Goal: Task Accomplishment & Management: Use online tool/utility

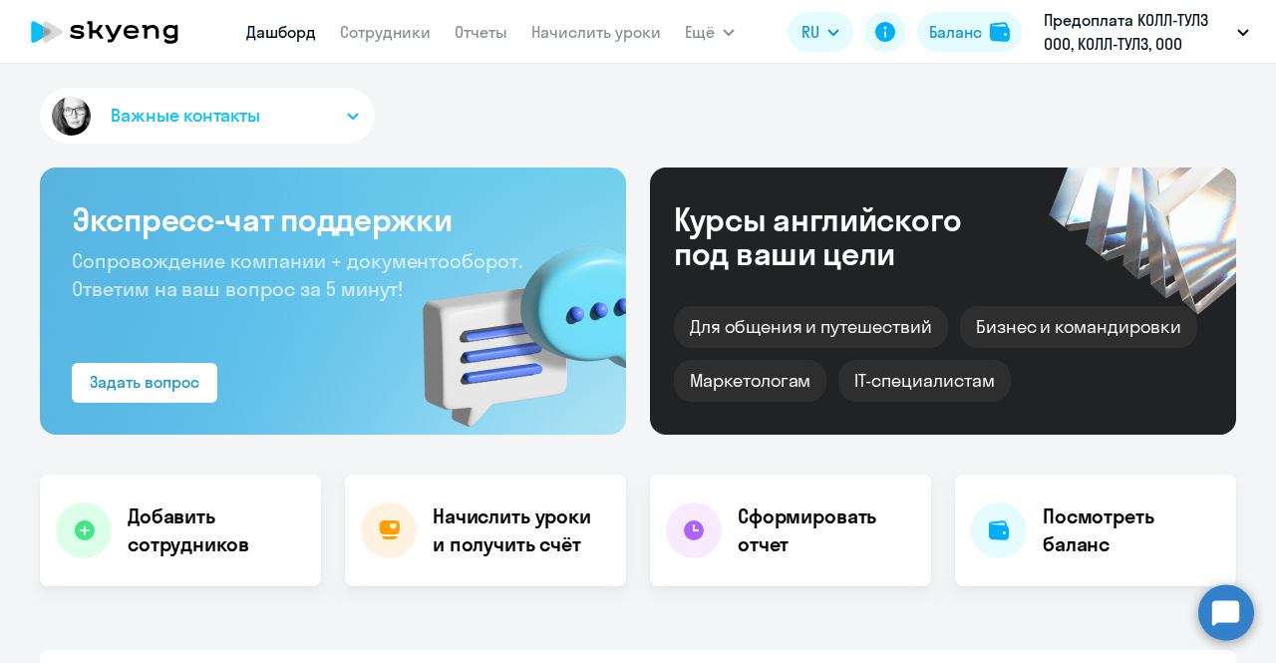
select select "30"
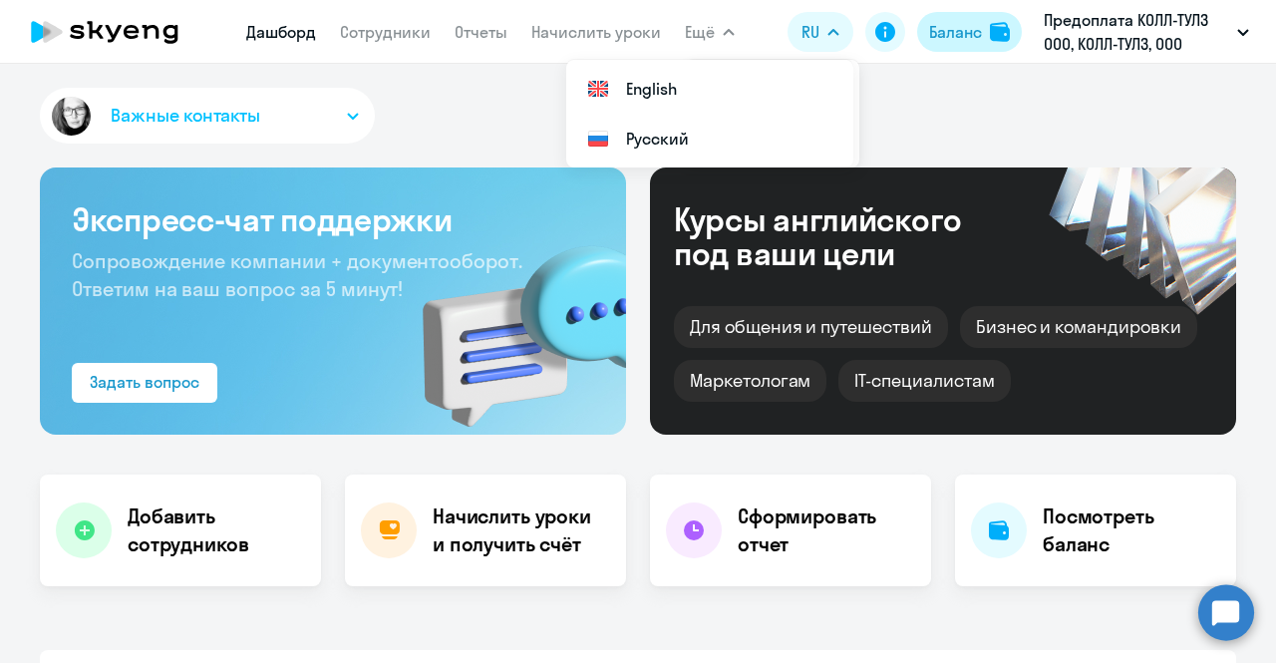
click at [943, 44] on button "Баланс" at bounding box center [969, 32] width 105 height 40
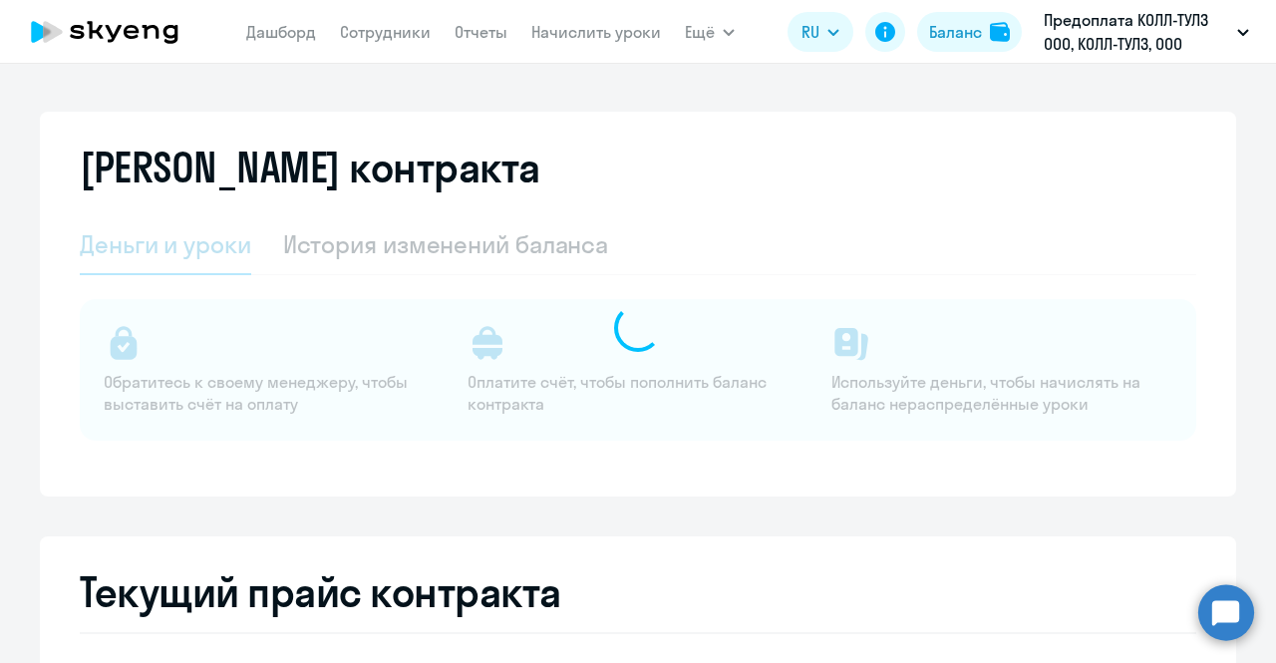
select select "english_adult_not_native_speaker"
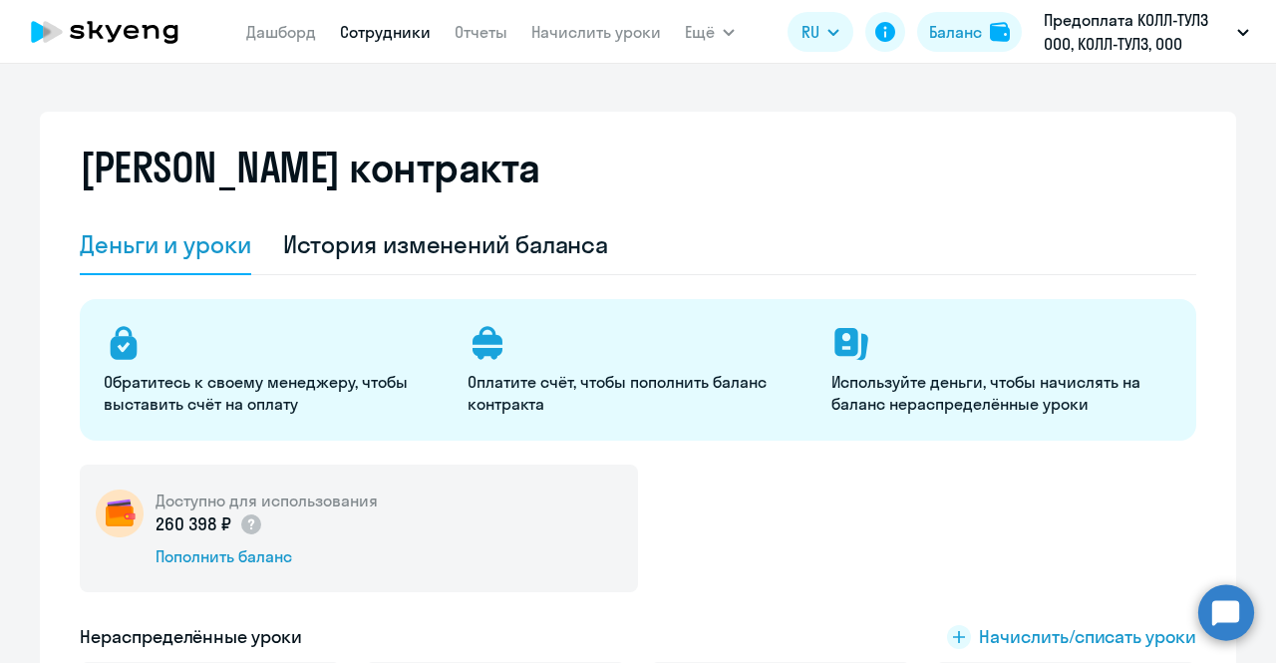
click at [389, 35] on link "Сотрудники" at bounding box center [385, 32] width 91 height 20
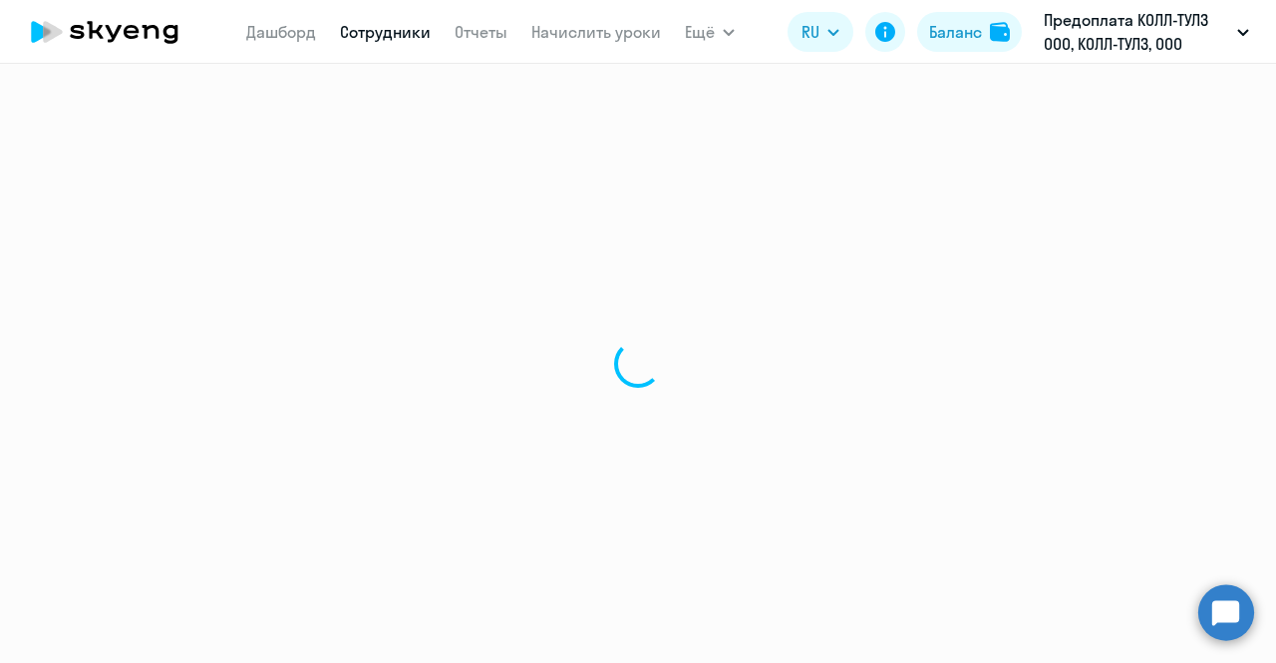
select select "30"
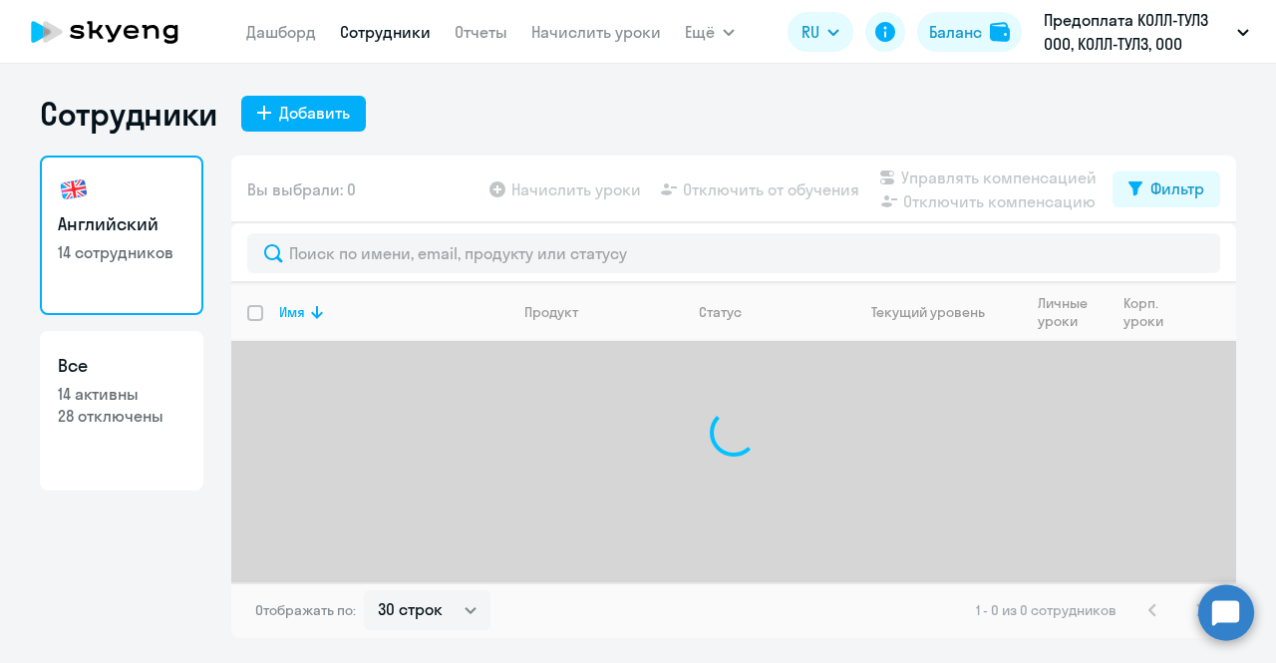
click at [636, 43] on app-menu-item-link "Начислить уроки" at bounding box center [596, 32] width 130 height 25
click at [616, 33] on link "Начислить уроки" at bounding box center [596, 32] width 130 height 20
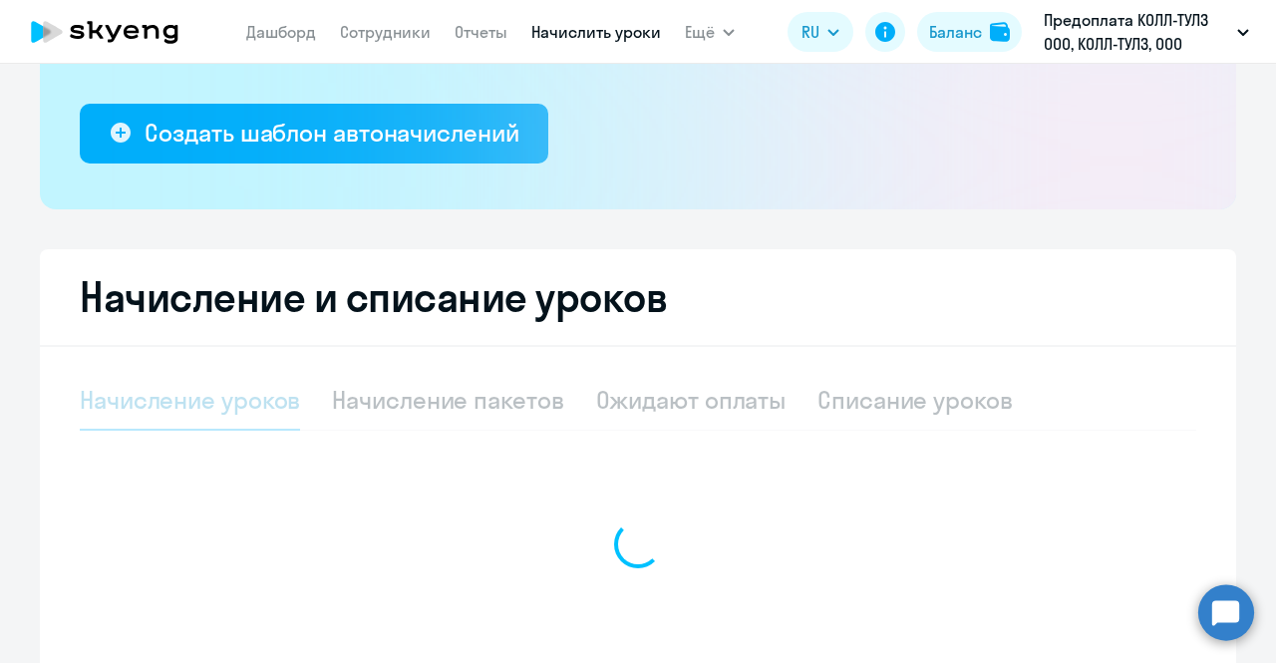
select select "10"
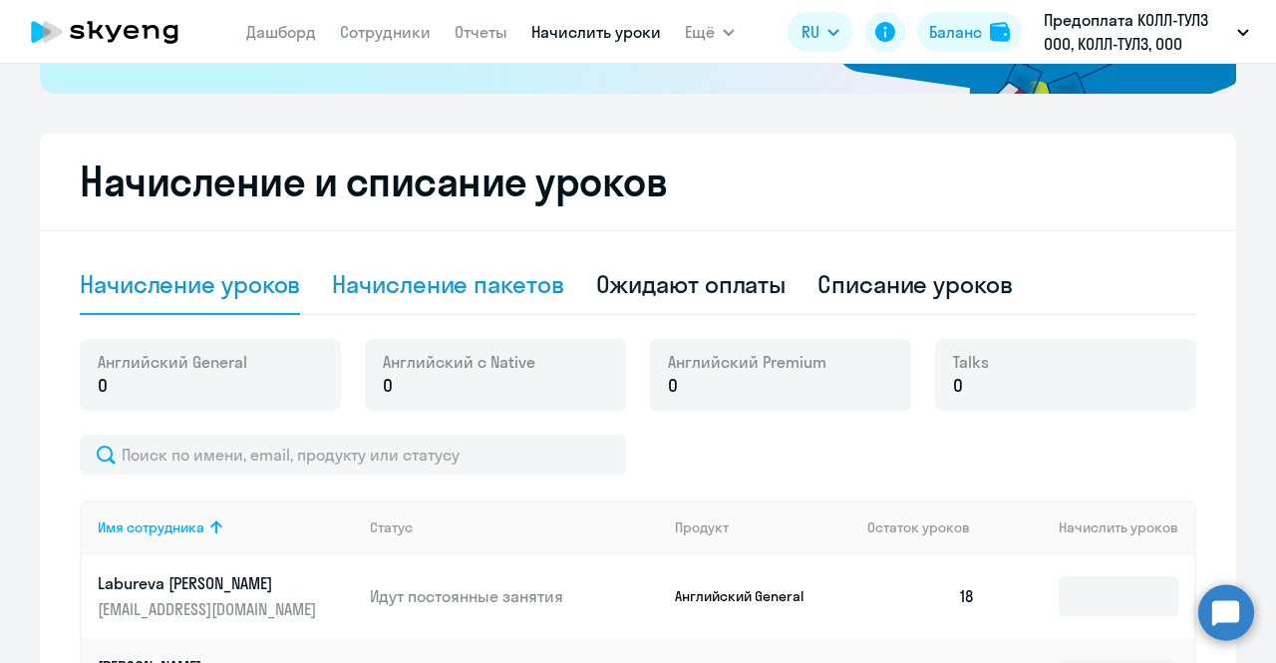
click at [448, 279] on div "Начисление пакетов" at bounding box center [447, 284] width 231 height 32
select select "10"
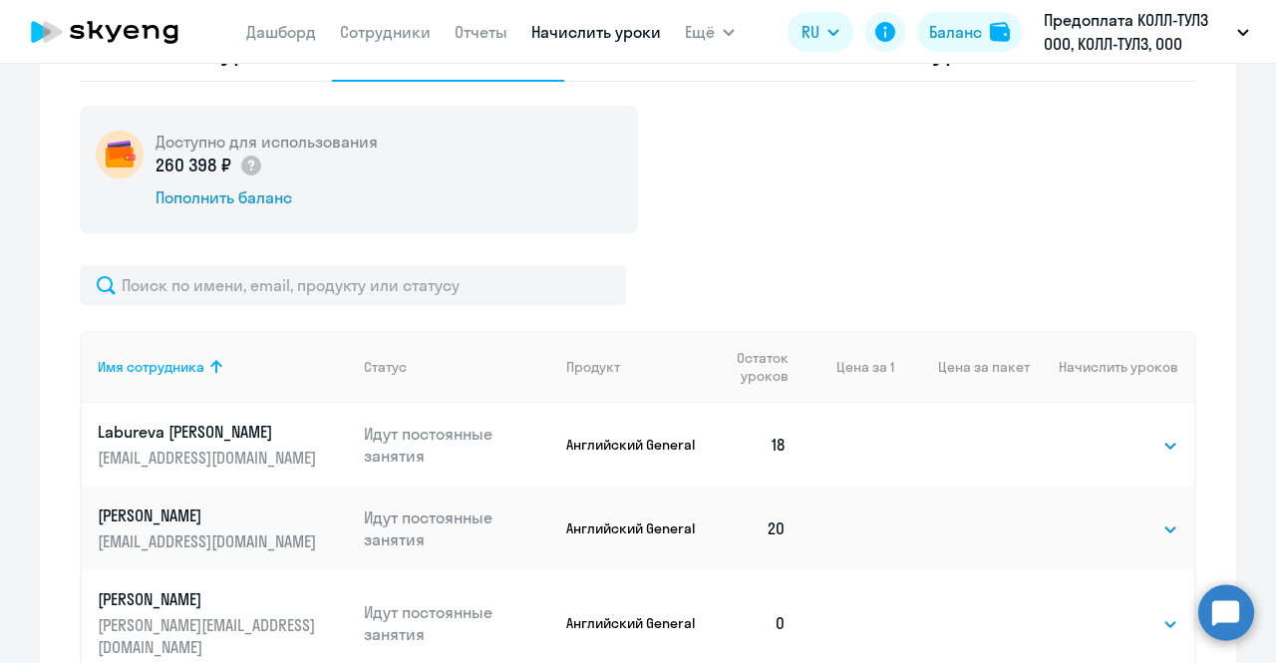
scroll to position [930, 0]
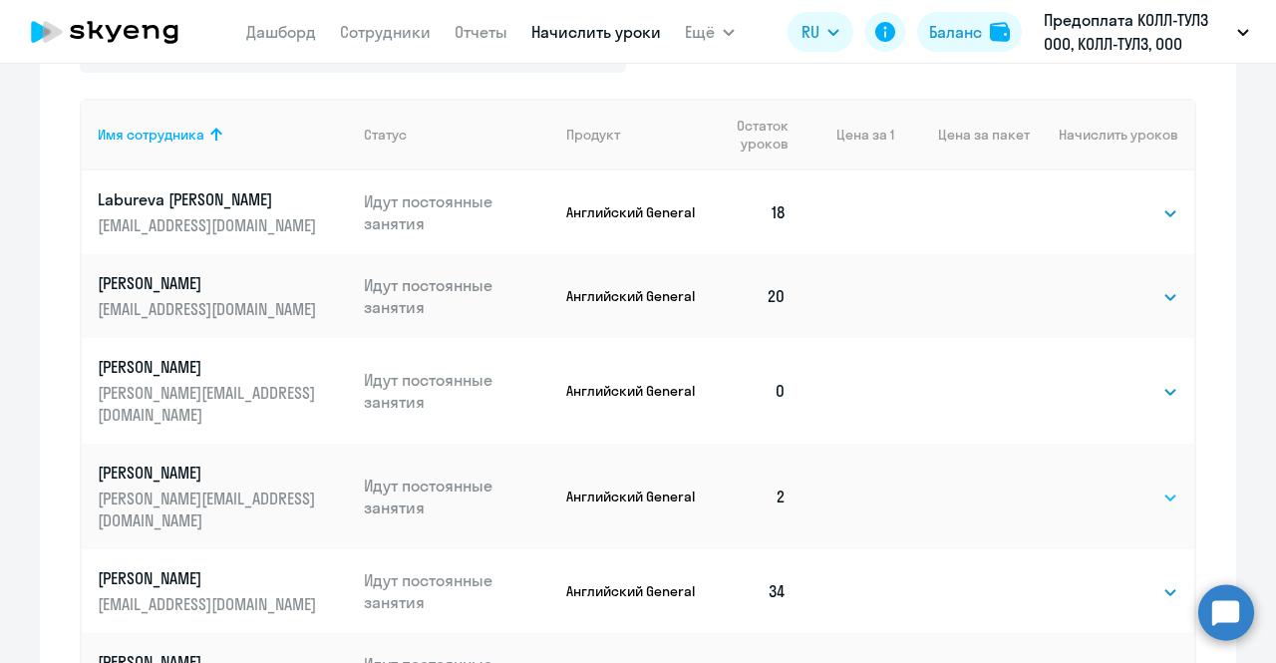
click at [1131, 485] on select "Выбрать 4 8 16 32 64 96 128" at bounding box center [1137, 497] width 82 height 24
select select "16"
click at [1096, 485] on select "Выбрать 4 8 16 32 64 96 128" at bounding box center [1137, 497] width 82 height 24
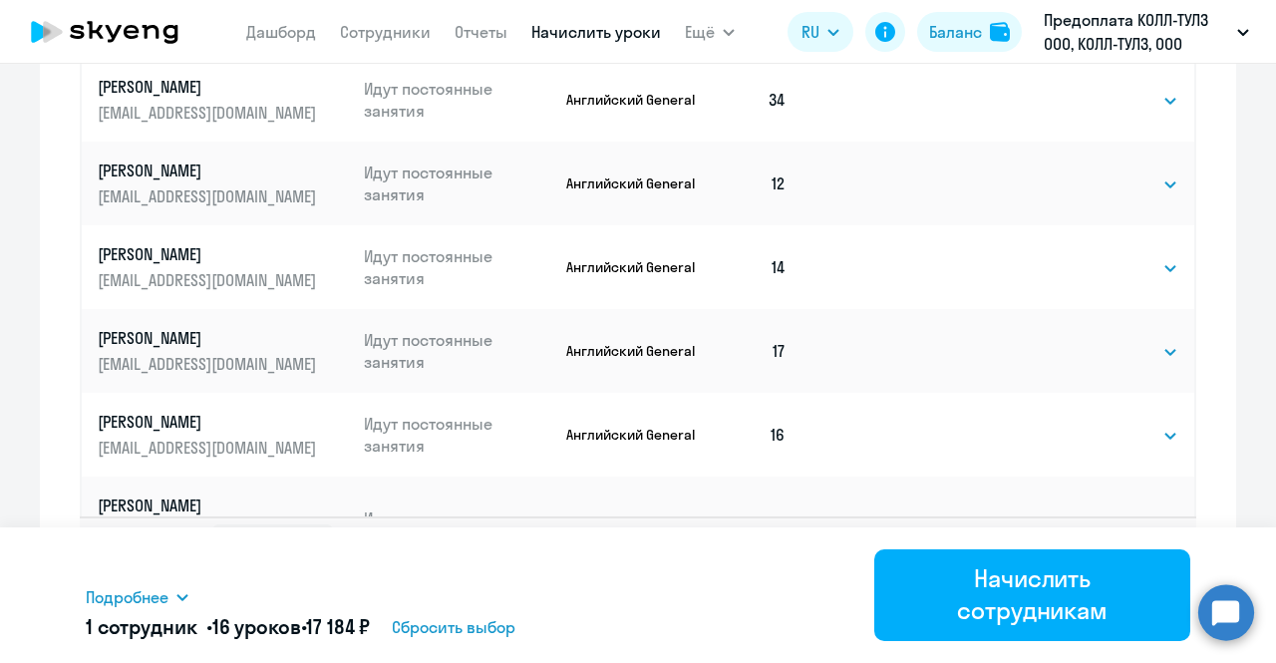
scroll to position [1441, 0]
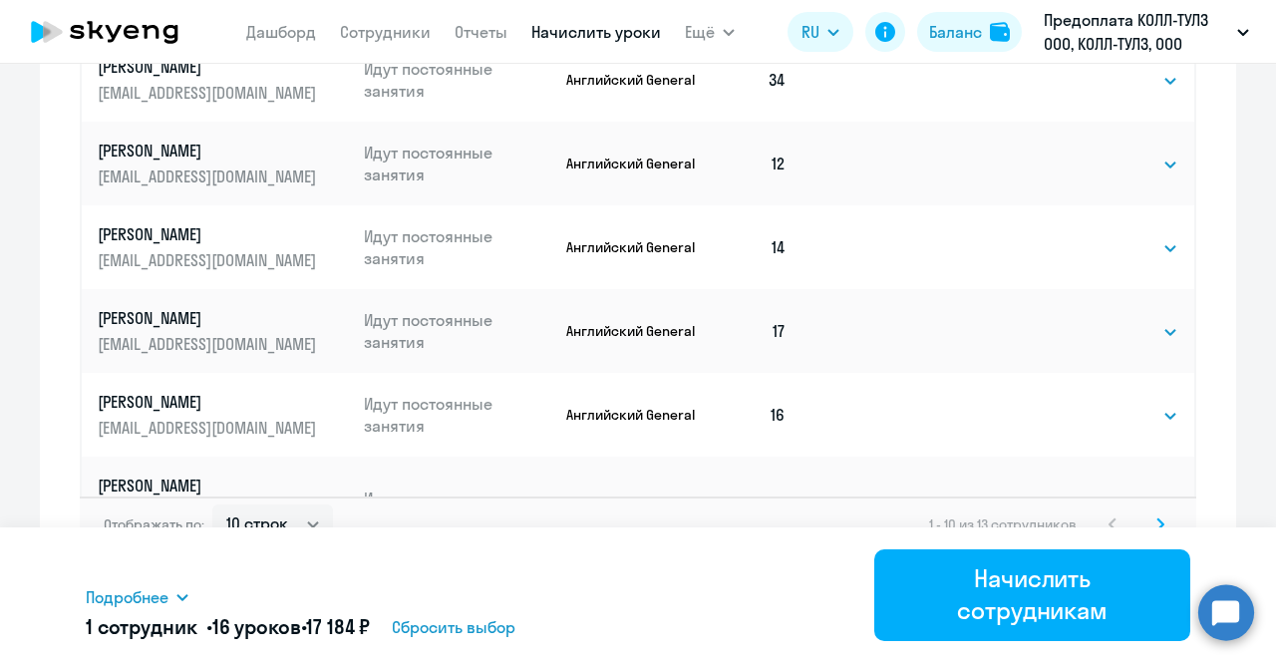
click at [1141, 498] on select "Выбрать 4 8 16 32 64 96 128" at bounding box center [1137, 510] width 82 height 24
select select "32"
click at [1096, 498] on select "Выбрать 4 8 16 32 64 96 128" at bounding box center [1137, 510] width 82 height 24
click at [1148, 513] on svg-icon at bounding box center [1160, 524] width 24 height 24
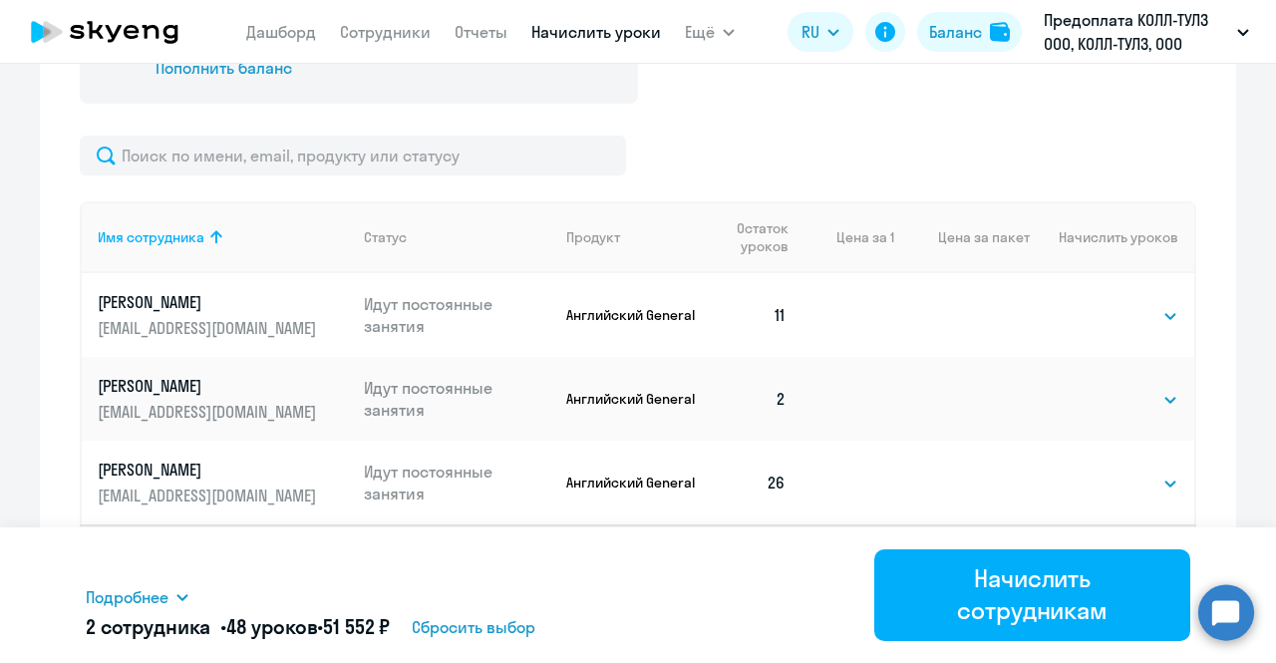
scroll to position [837, 0]
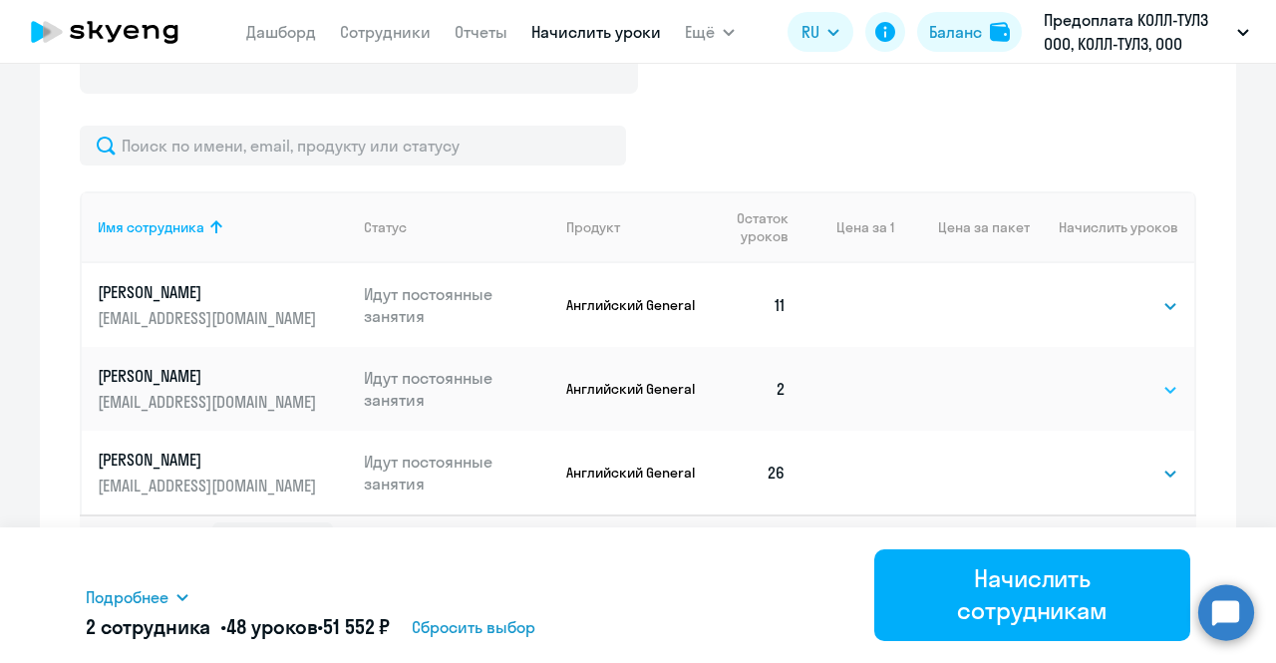
click at [1122, 390] on select "Выбрать 4 8 16 32 64 96 128" at bounding box center [1137, 390] width 82 height 24
select select "32"
click at [1096, 378] on select "Выбрать 4 8 16 32 64 96 128" at bounding box center [1137, 390] width 82 height 24
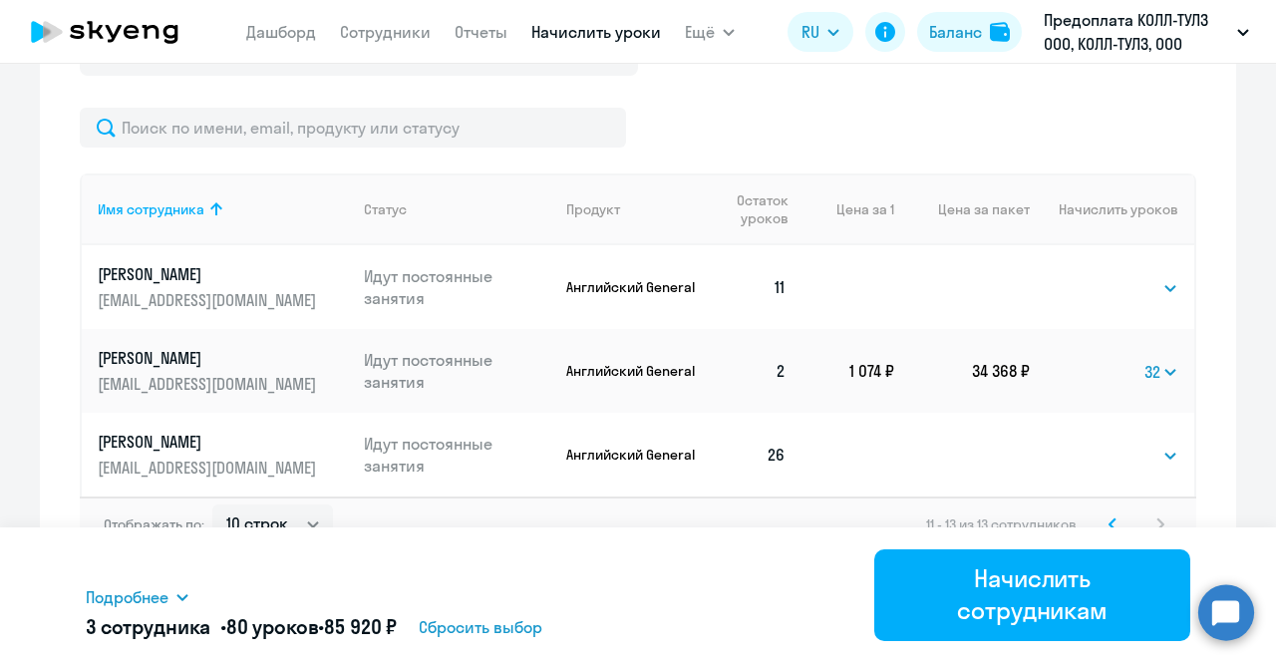
click at [1104, 513] on svg-icon at bounding box center [1112, 524] width 24 height 24
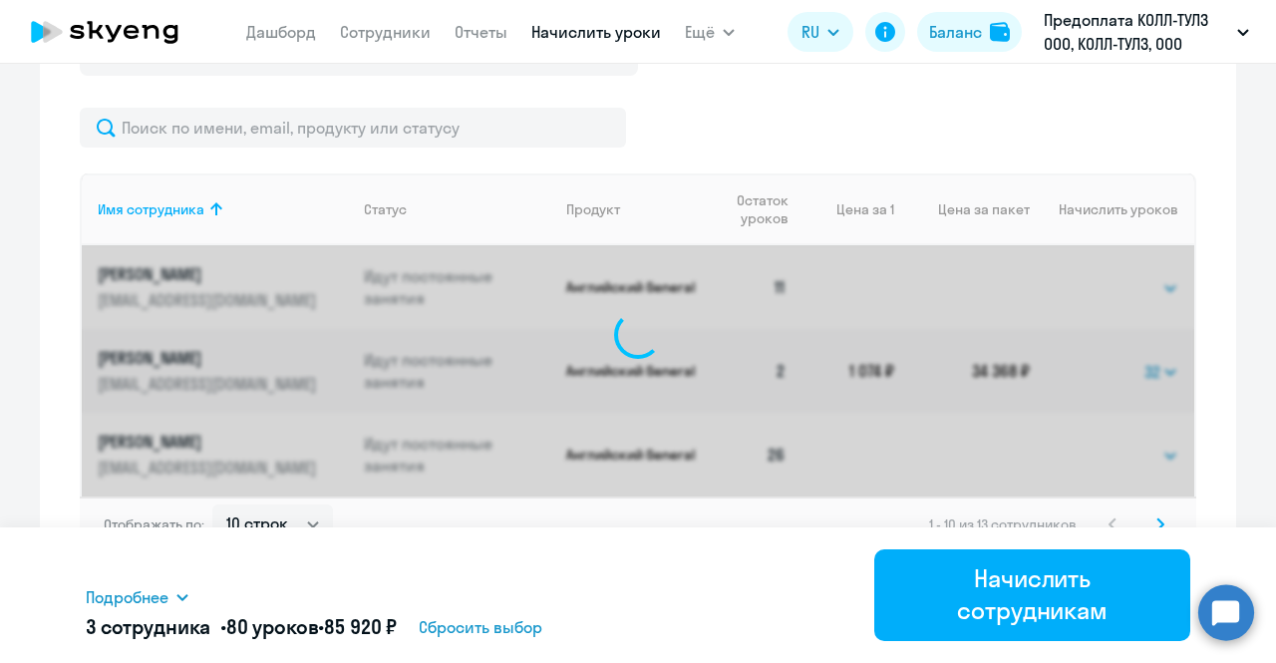
select select "16"
select select "32"
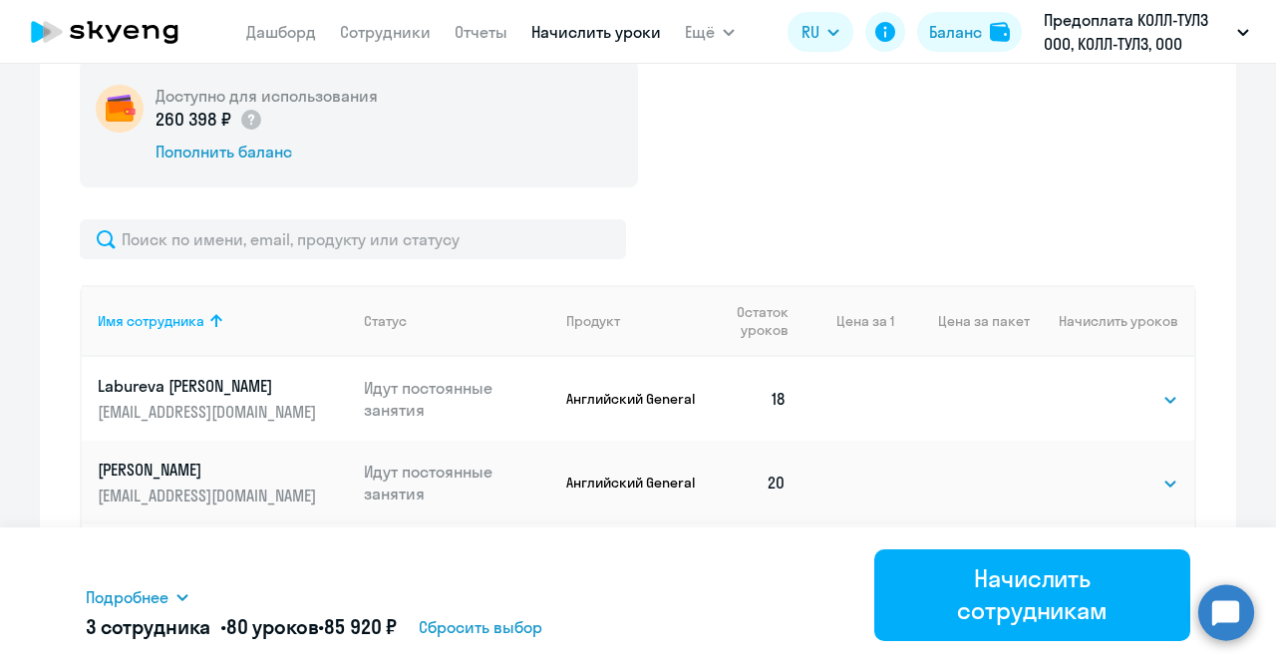
scroll to position [977, 0]
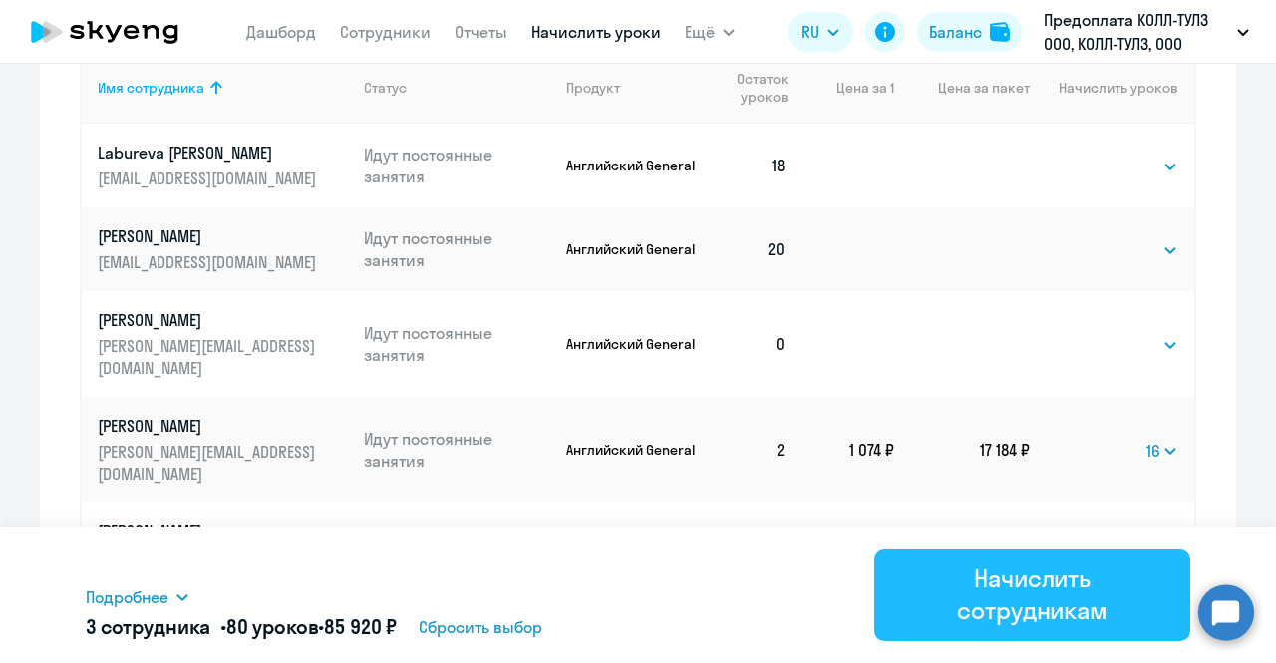
click at [1020, 589] on div "Начислить сотрудникам" at bounding box center [1032, 594] width 260 height 64
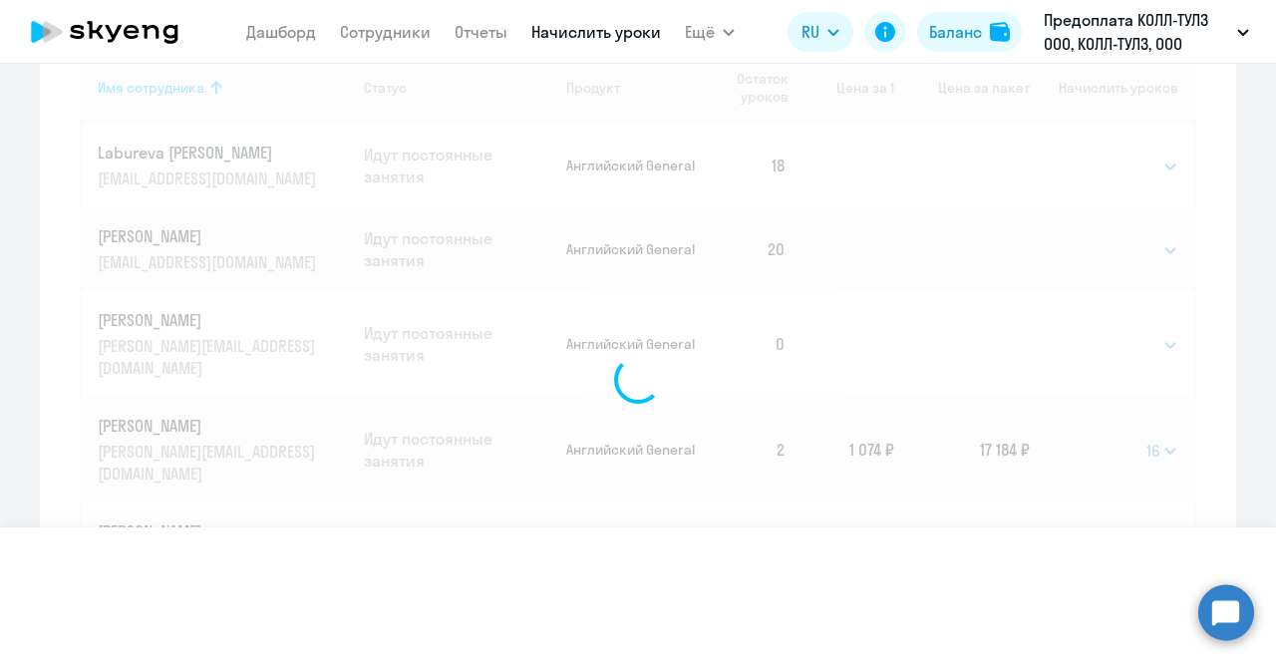
select select
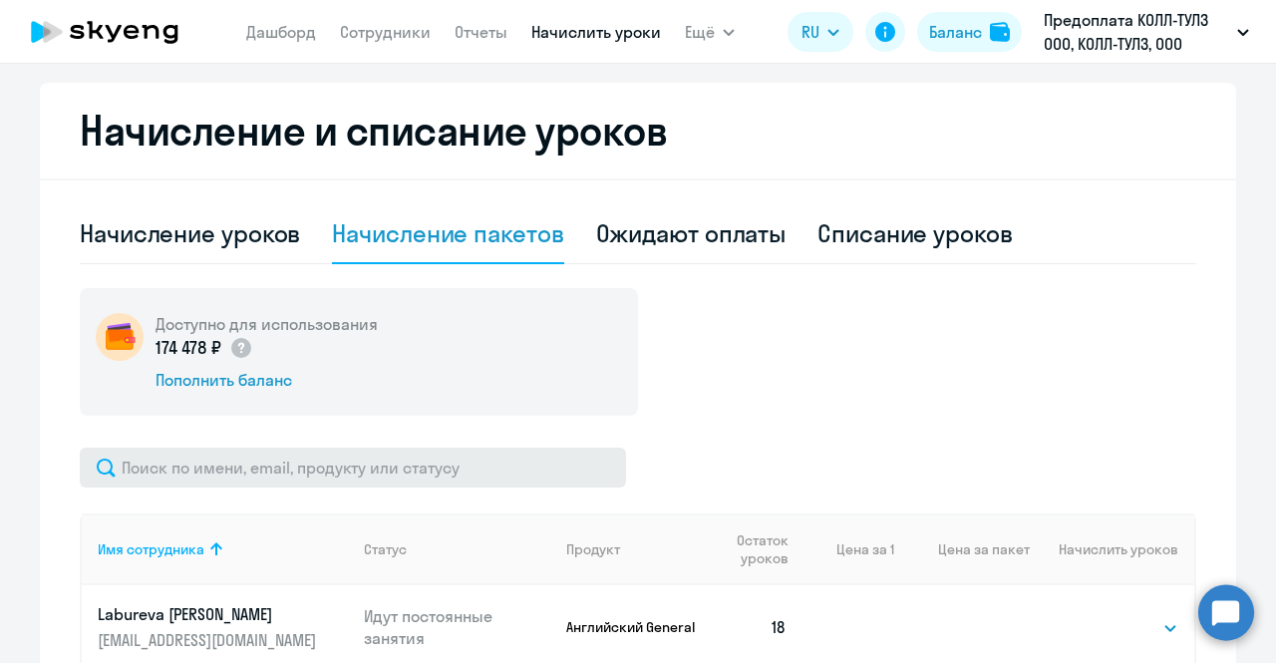
scroll to position [511, 0]
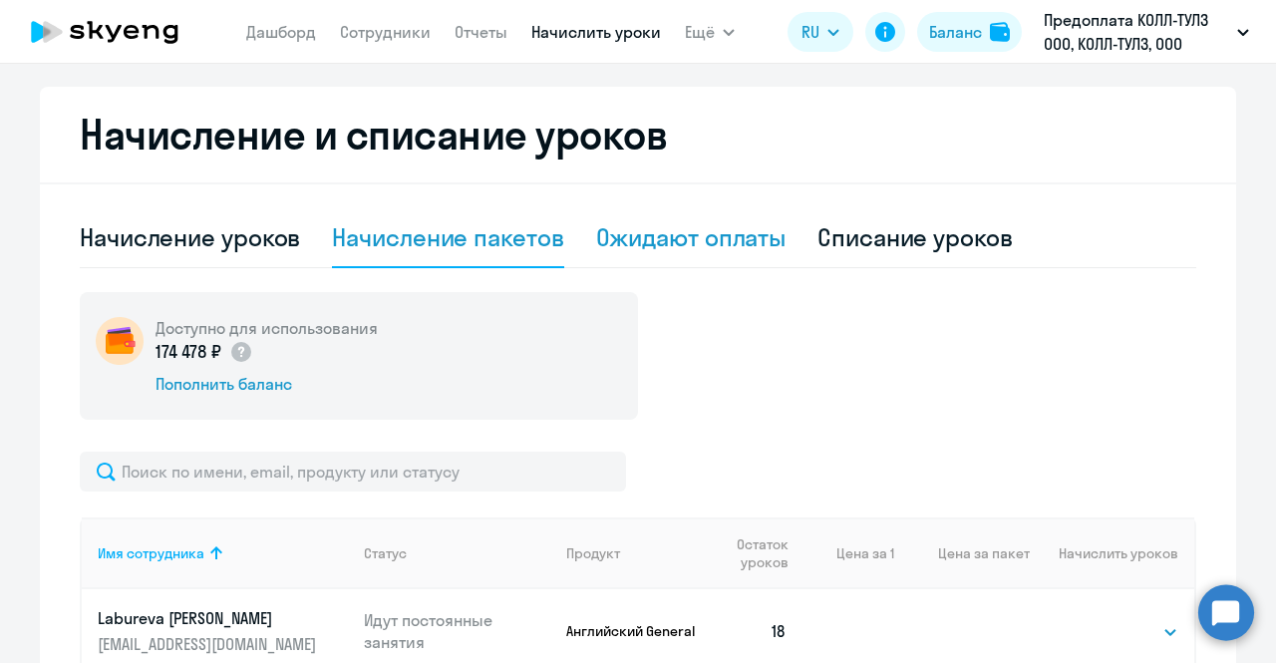
click at [708, 250] on div "Ожидают оплаты" at bounding box center [691, 237] width 190 height 32
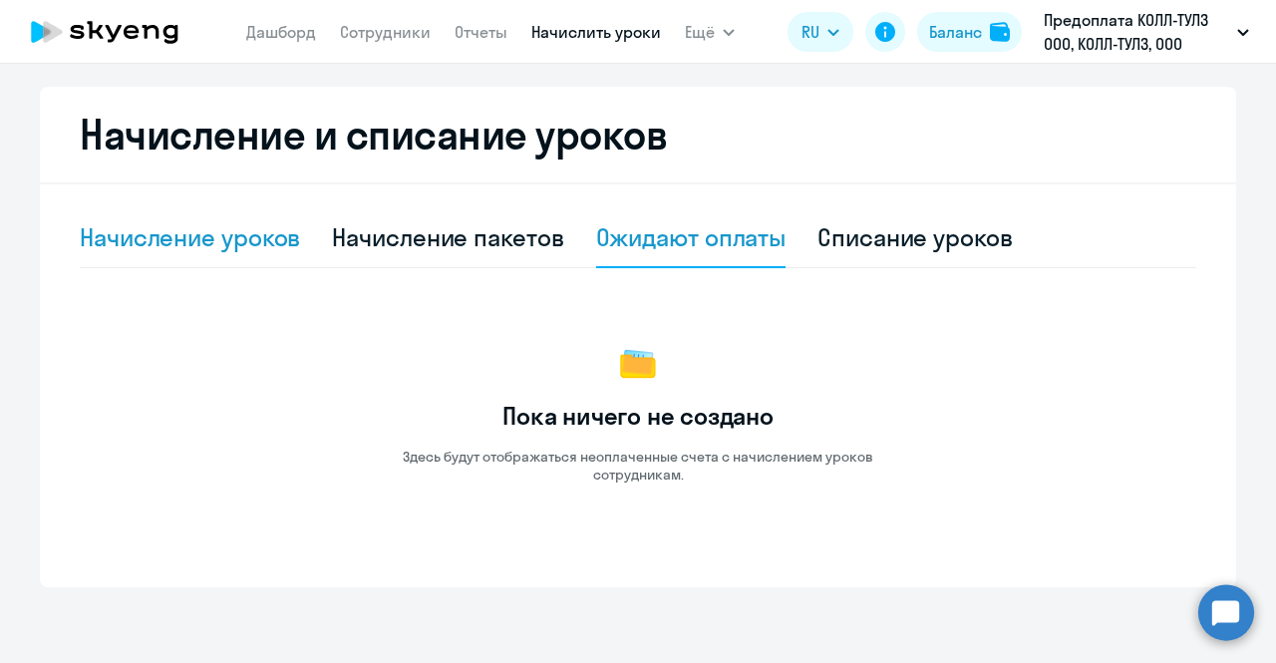
click at [255, 246] on div "Начисление уроков" at bounding box center [190, 237] width 220 height 32
select select "10"
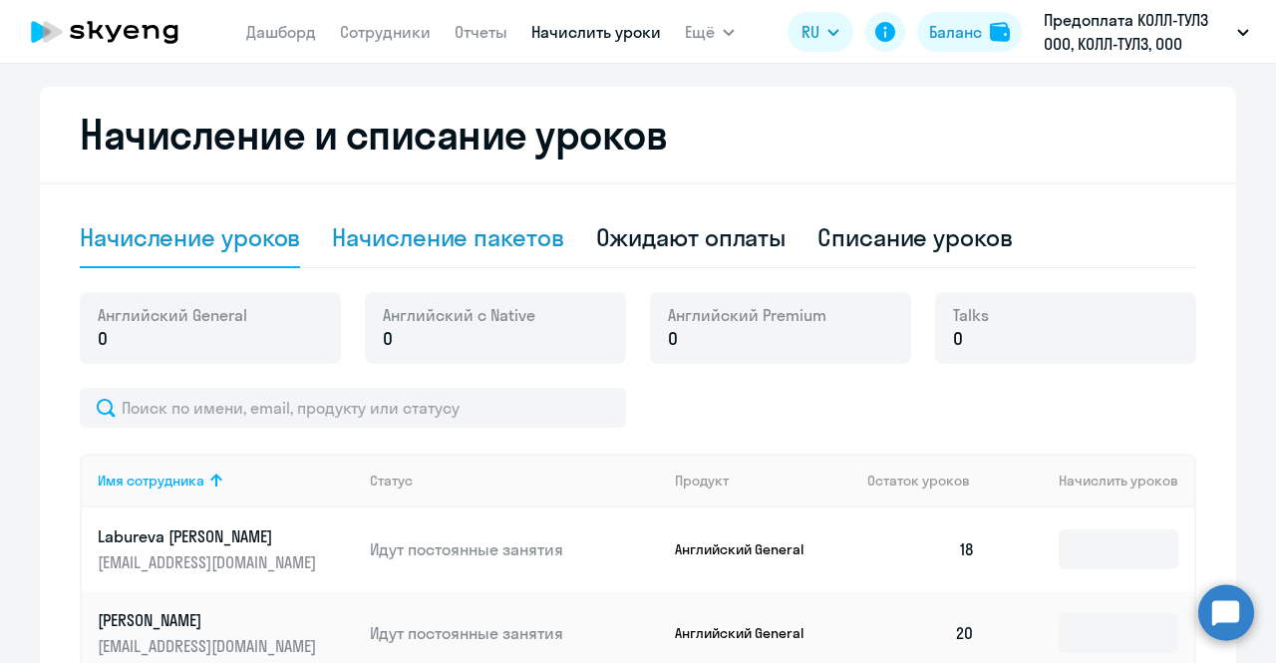
click at [436, 240] on div "Начисление пакетов" at bounding box center [447, 237] width 231 height 32
select select "10"
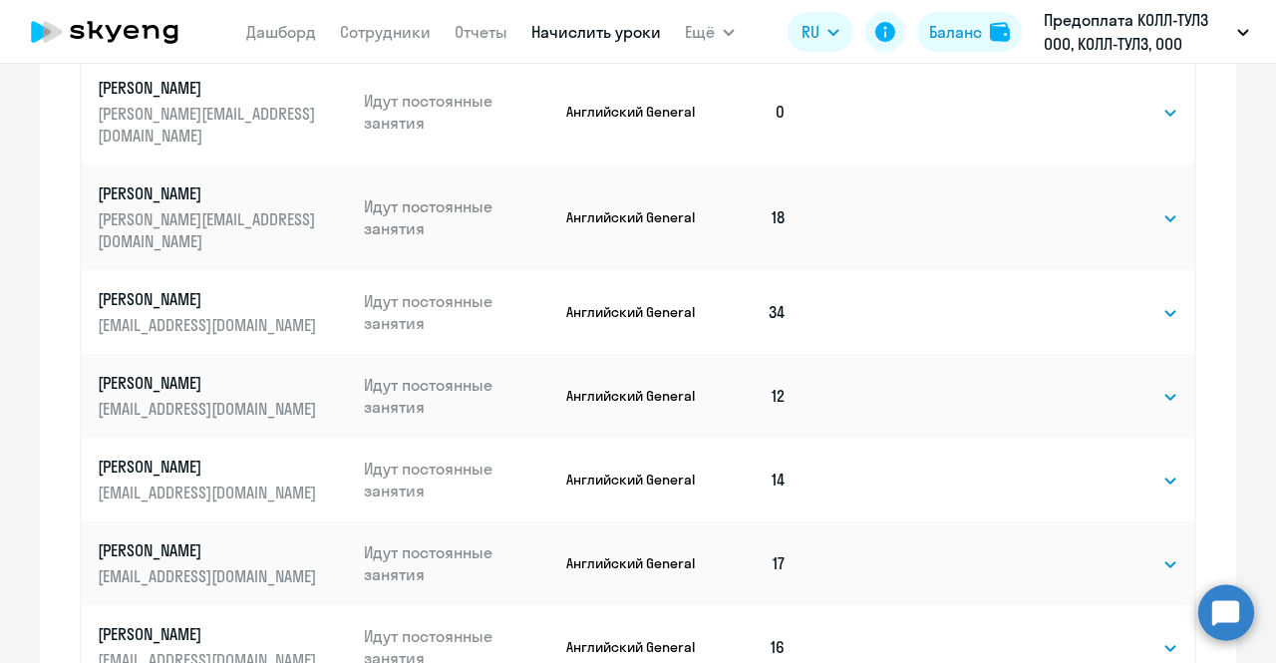
scroll to position [1441, 0]
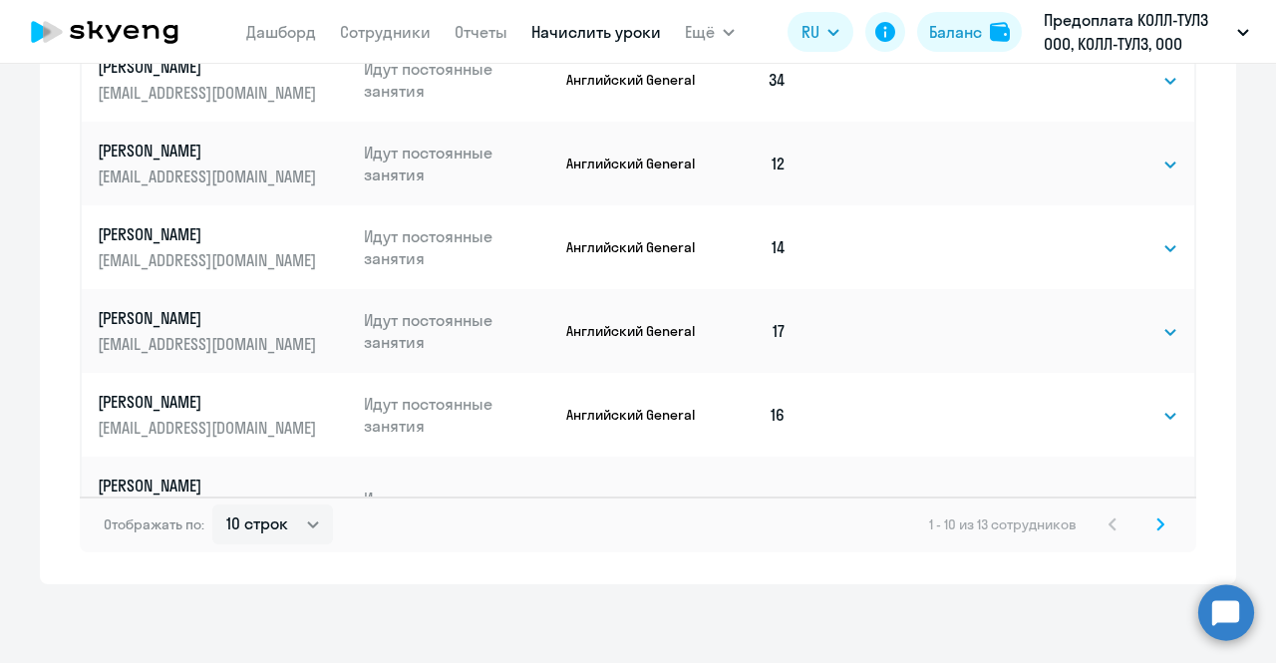
click at [1148, 525] on svg-icon at bounding box center [1160, 524] width 24 height 24
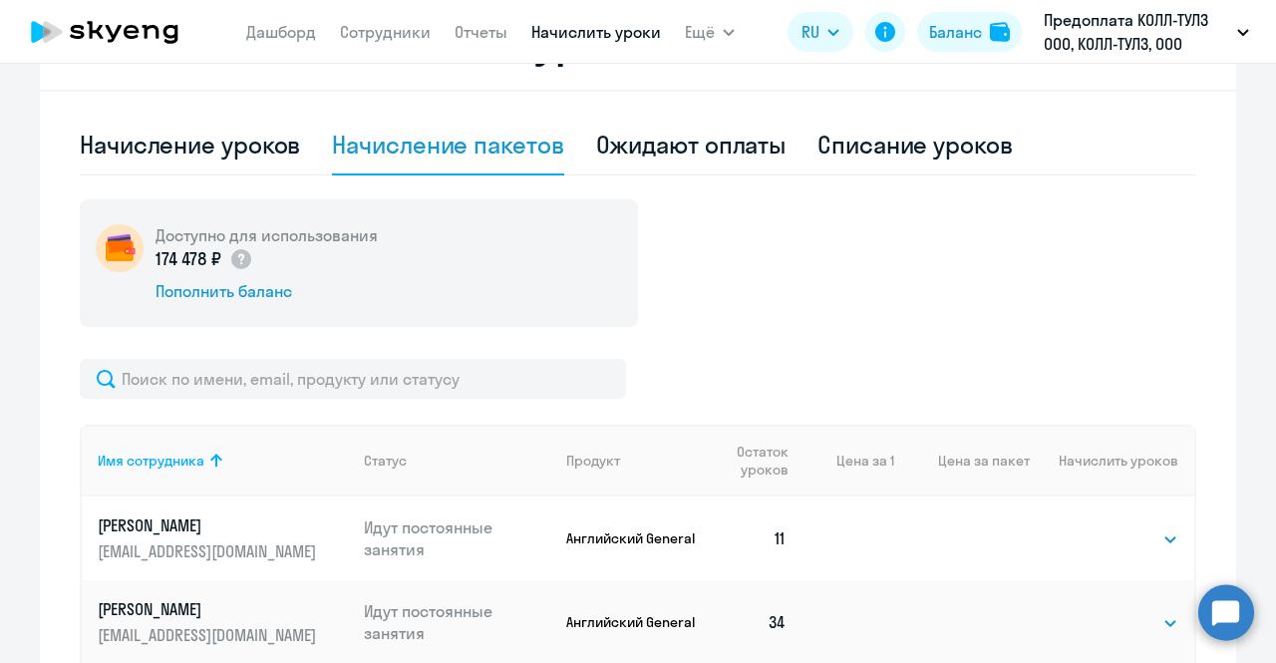
scroll to position [837, 0]
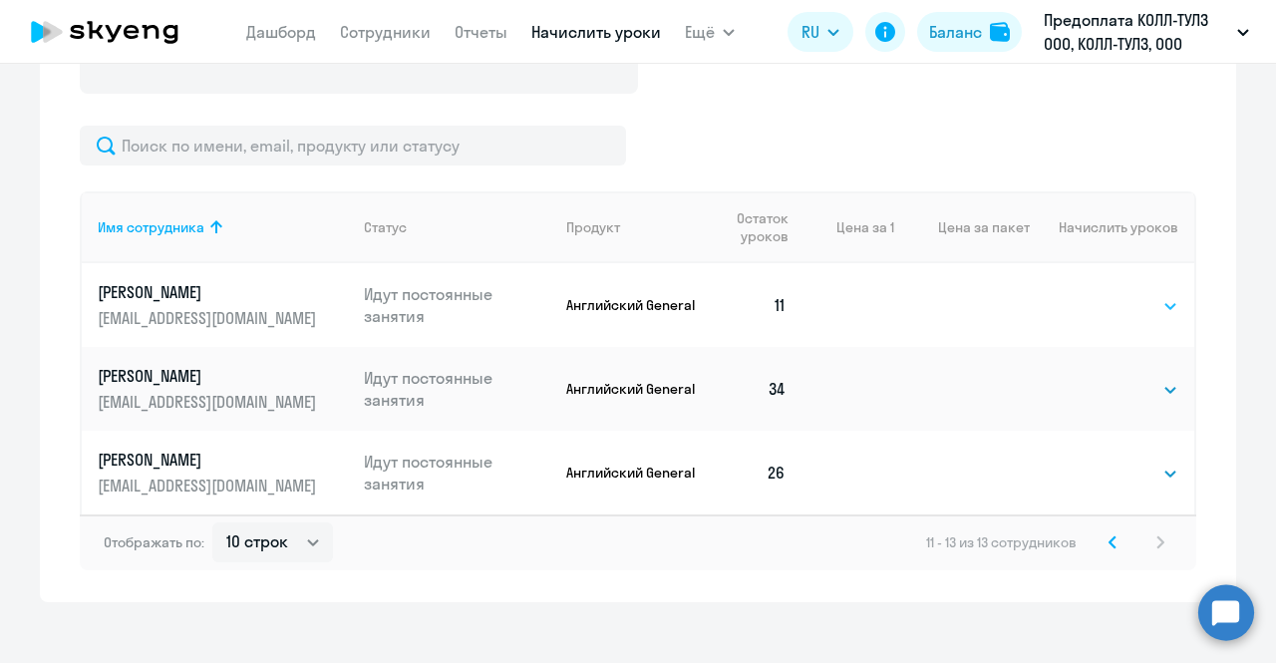
click at [1148, 313] on select "Выбрать 4 8 16 32 64 96 128" at bounding box center [1137, 306] width 82 height 24
select select "16"
click at [1096, 294] on select "Выбрать 4 8 16 32 64 96 128" at bounding box center [1137, 306] width 82 height 24
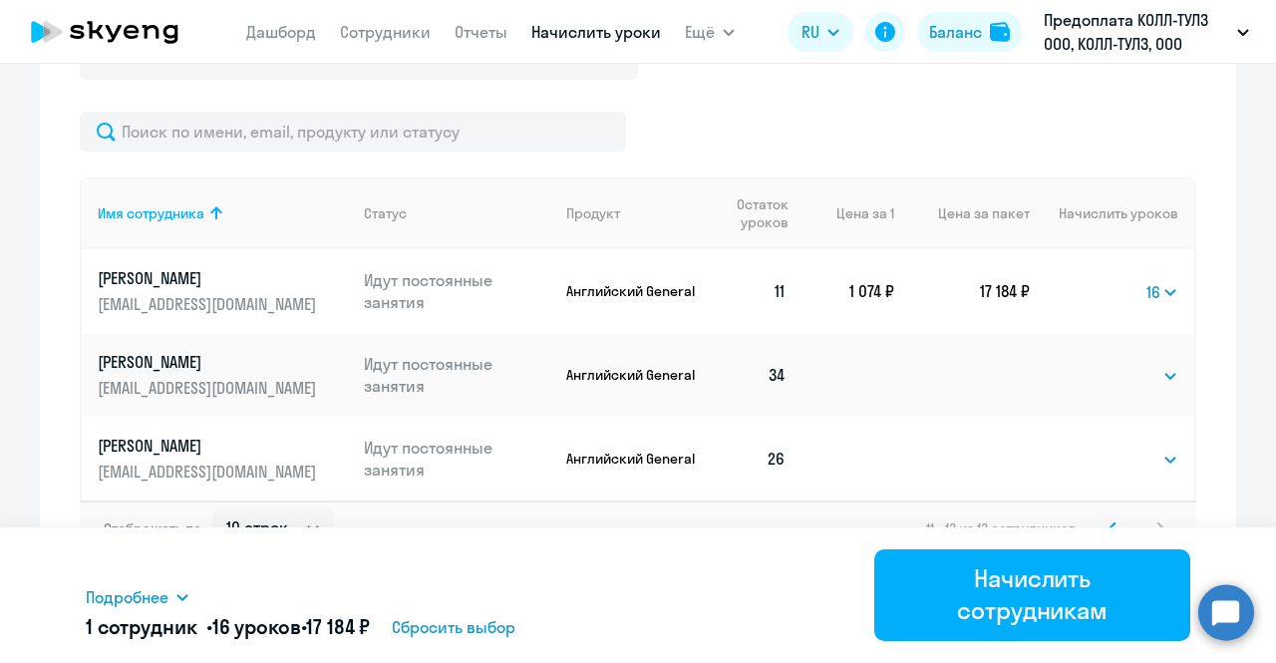
scroll to position [855, 0]
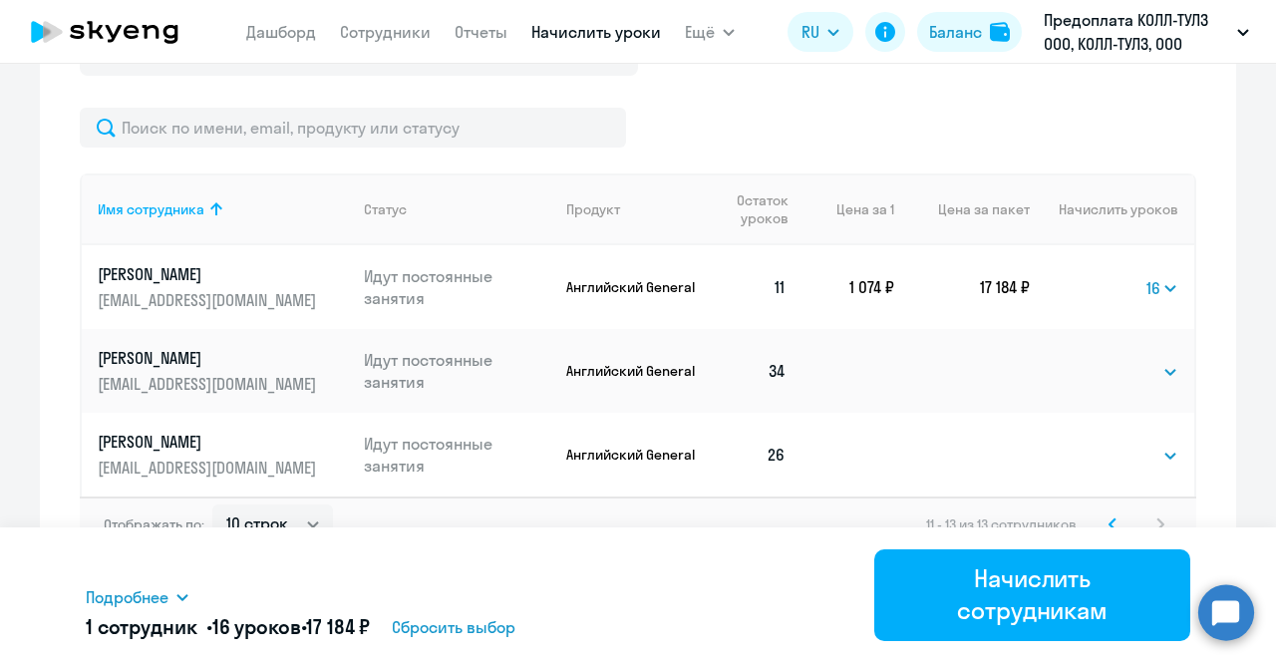
click at [1109, 517] on svg-icon at bounding box center [1112, 524] width 24 height 24
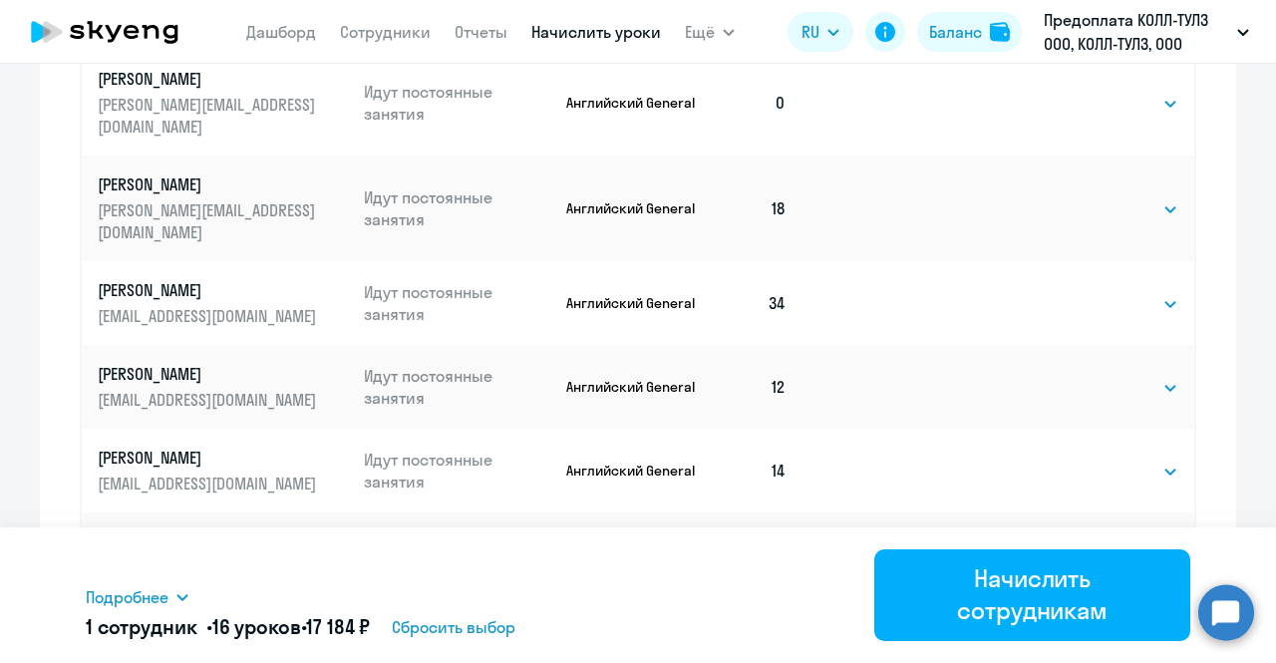
scroll to position [1209, 0]
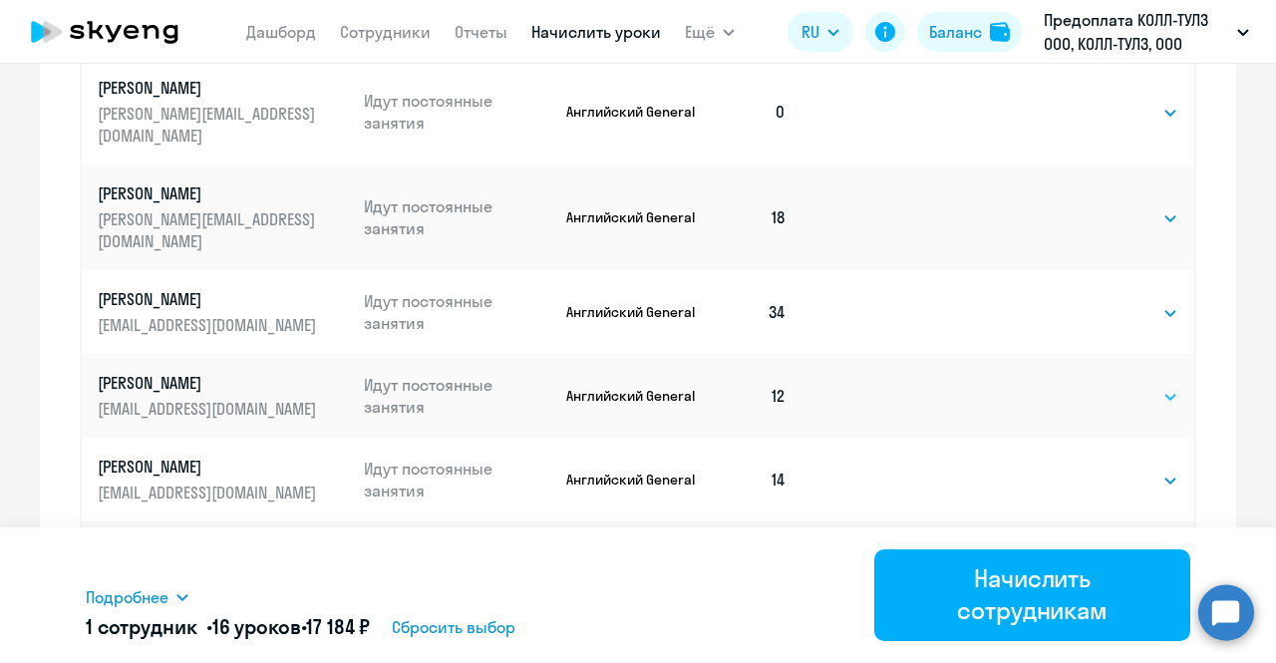
click at [1118, 385] on select "Выбрать 4 8 16 32 64 96 128" at bounding box center [1137, 397] width 82 height 24
select select "16"
click at [1096, 385] on select "Выбрать 4 8 16 32 64 96 128" at bounding box center [1137, 397] width 82 height 24
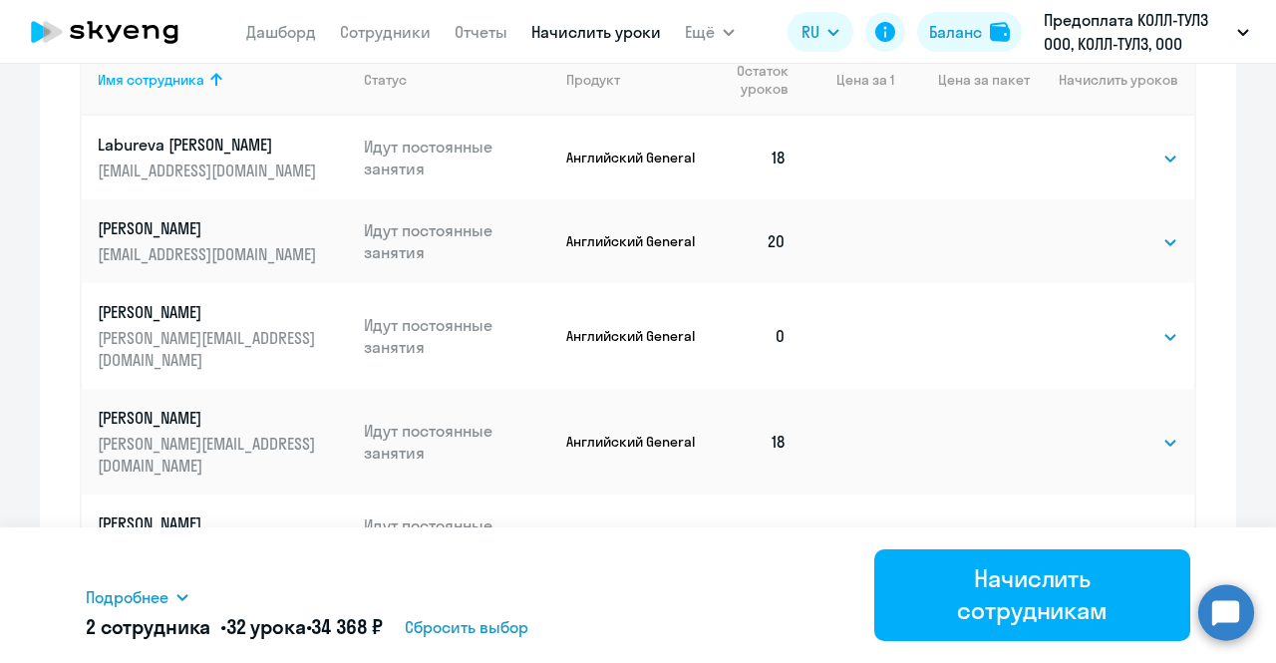
scroll to position [977, 0]
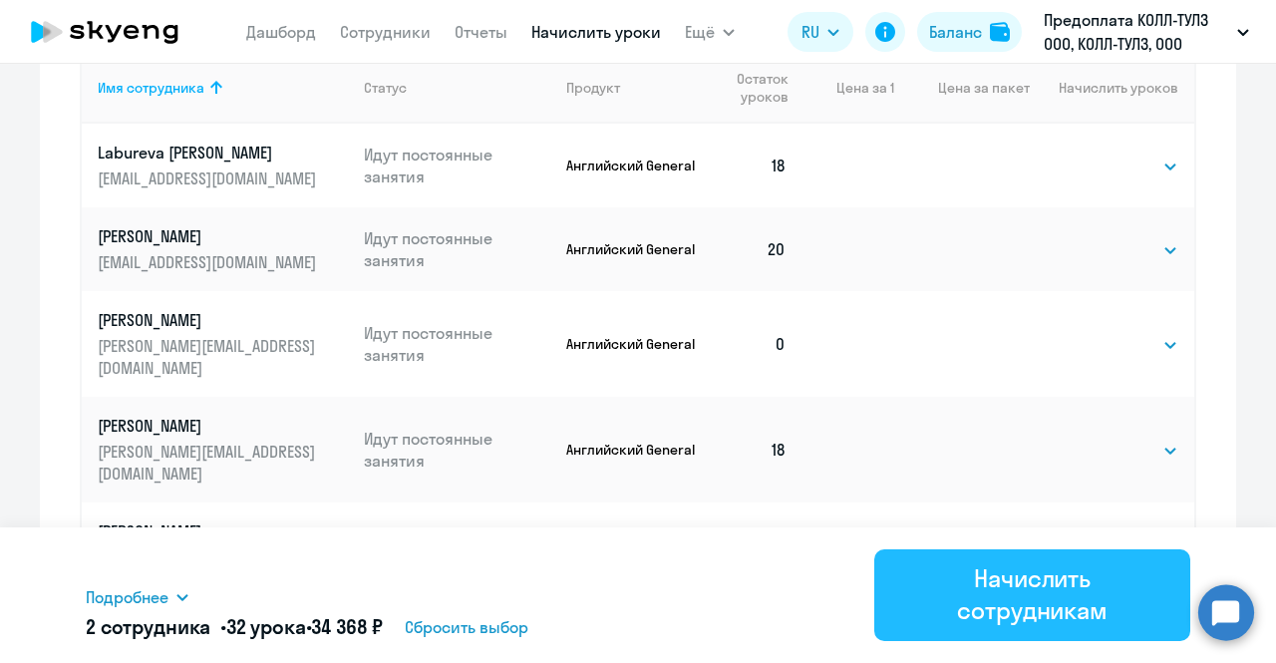
click at [984, 601] on div "Начислить сотрудникам" at bounding box center [1032, 594] width 260 height 64
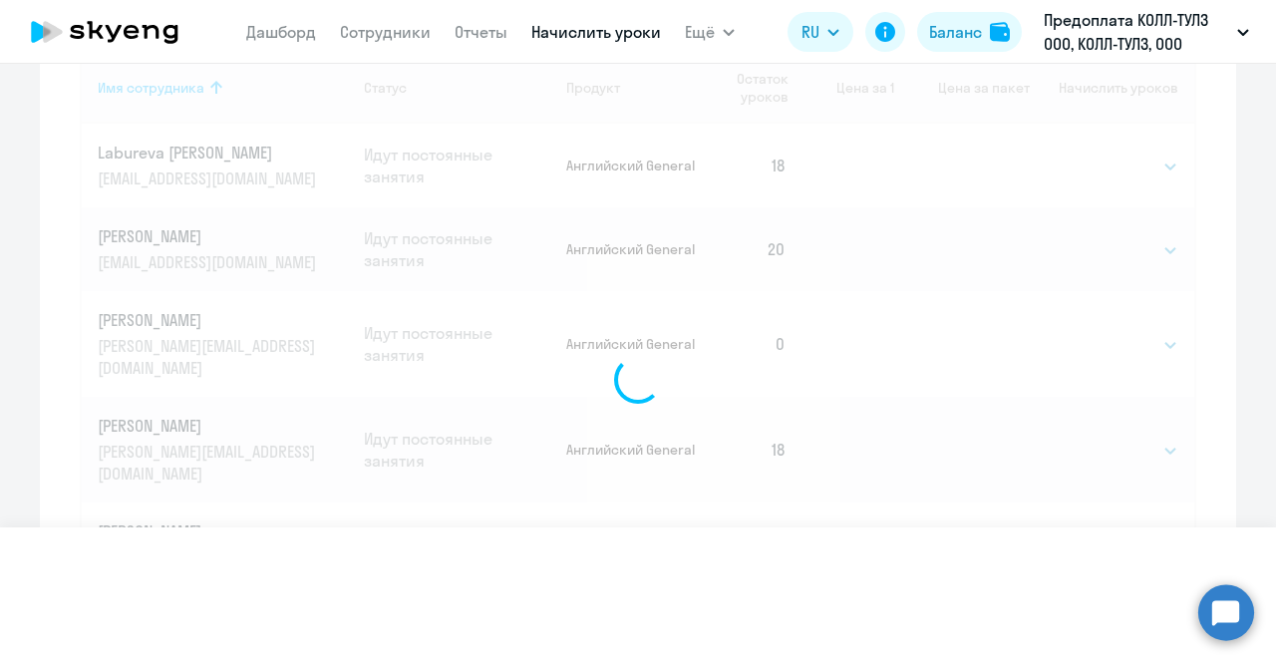
select select
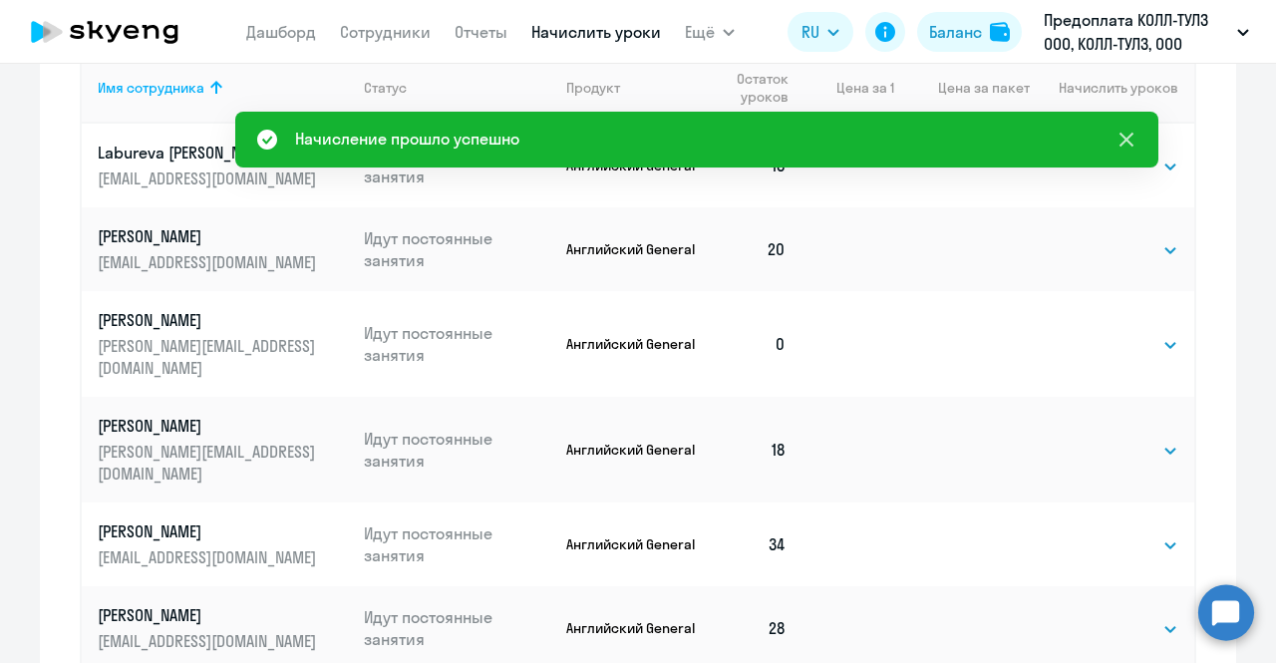
click at [1126, 133] on icon at bounding box center [1126, 140] width 24 height 24
